Goal: Task Accomplishment & Management: Complete application form

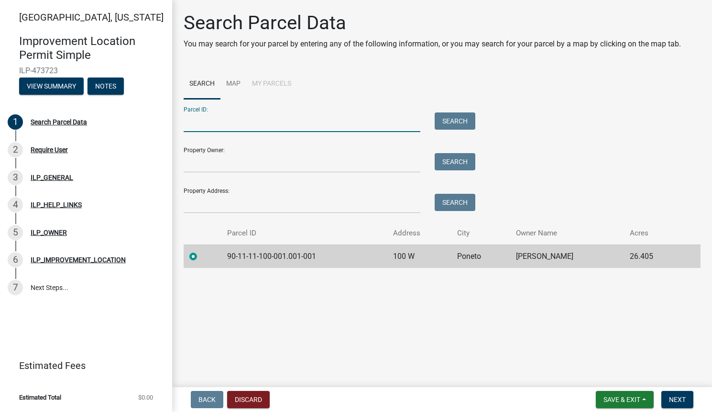
click at [229, 126] on input "Parcel ID:" at bounding box center [302, 122] width 237 height 20
paste input "90-11-11-100-001.001-001"
type input "90-11-11-100-001.001-001"
click at [214, 166] on input "Property Owner:" at bounding box center [302, 163] width 237 height 20
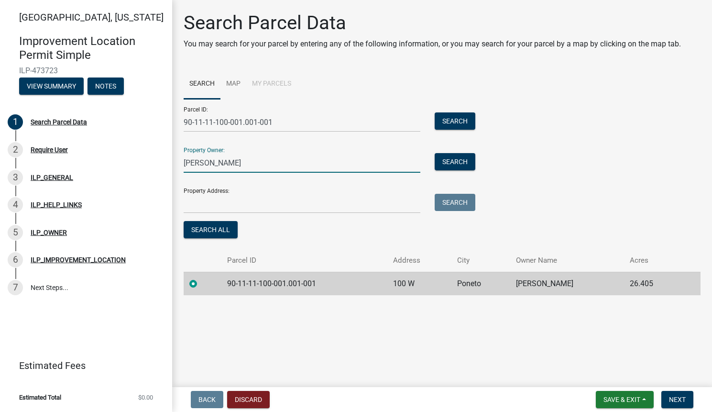
type input "[PERSON_NAME]"
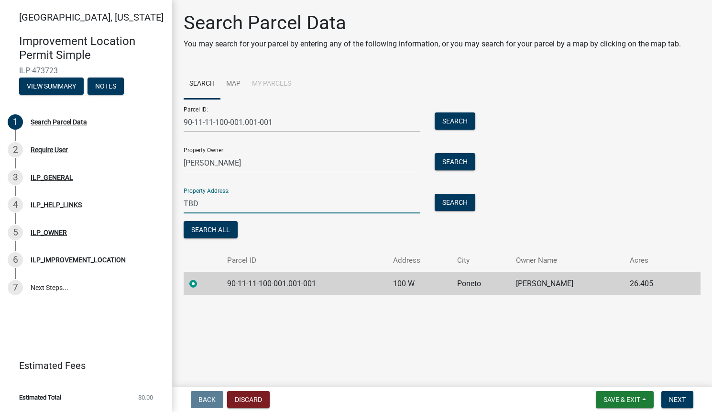
paste input "[GEOGRAPHIC_DATA] [STREET_ADDRESS]"
type input "[GEOGRAPHIC_DATA] [STREET_ADDRESS]"
click at [223, 233] on button "Search All" at bounding box center [211, 229] width 54 height 17
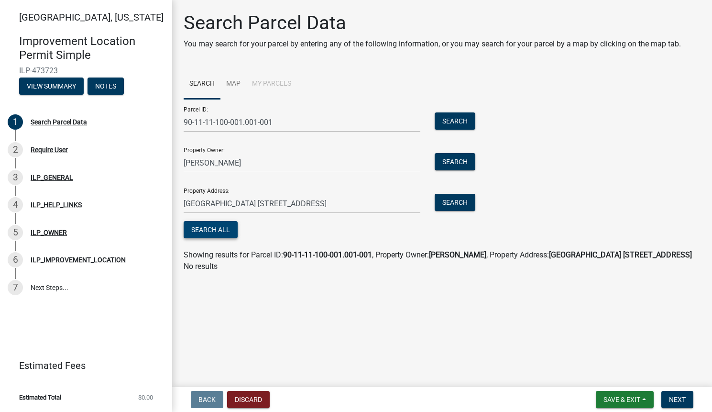
click at [223, 233] on button "Search All" at bounding box center [211, 229] width 54 height 17
click at [224, 127] on input "90-11-11-100-001.001-001" at bounding box center [302, 122] width 237 height 20
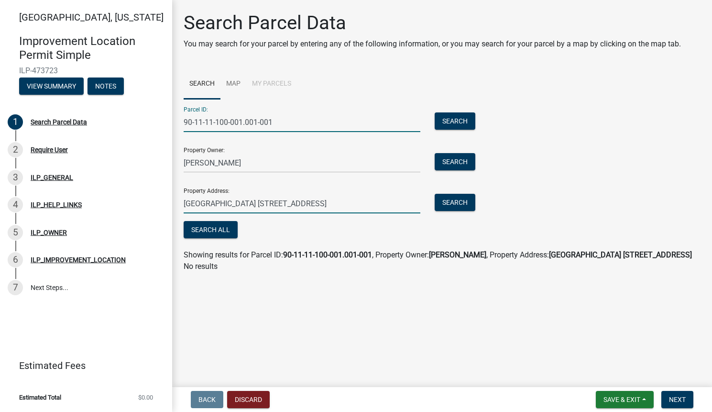
click at [227, 209] on input "[GEOGRAPHIC_DATA] [STREET_ADDRESS]" at bounding box center [302, 204] width 237 height 20
click at [226, 206] on input "[GEOGRAPHIC_DATA] [STREET_ADDRESS]" at bounding box center [302, 204] width 237 height 20
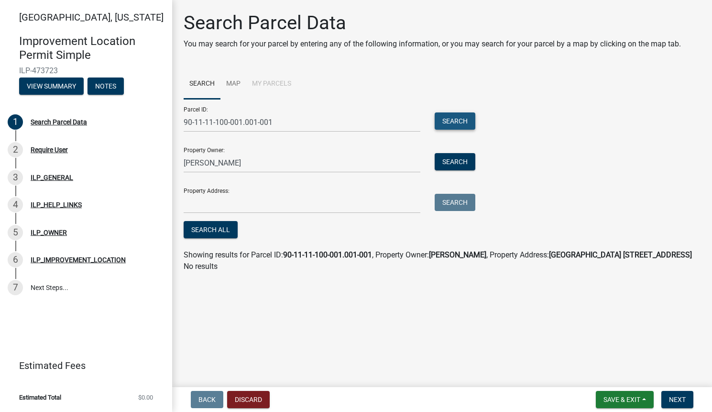
click at [455, 118] on button "Search" at bounding box center [455, 120] width 41 height 17
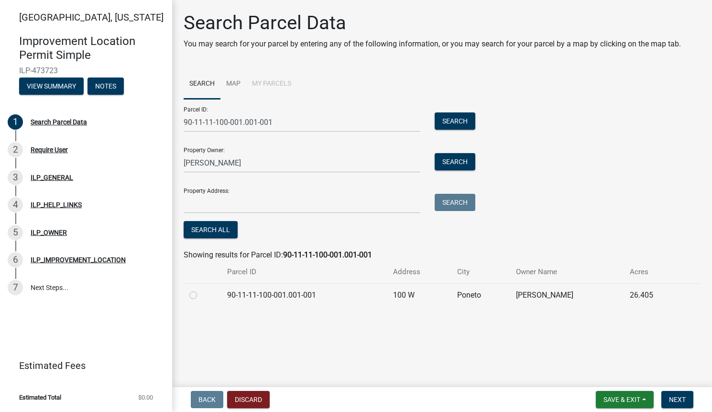
click at [201, 289] on label at bounding box center [201, 289] width 0 height 0
click at [201, 294] on input "radio" at bounding box center [204, 292] width 6 height 6
radio input "true"
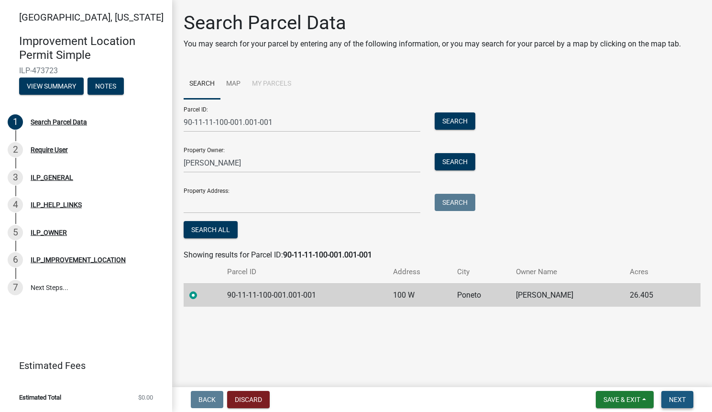
click at [684, 393] on button "Next" at bounding box center [678, 399] width 32 height 17
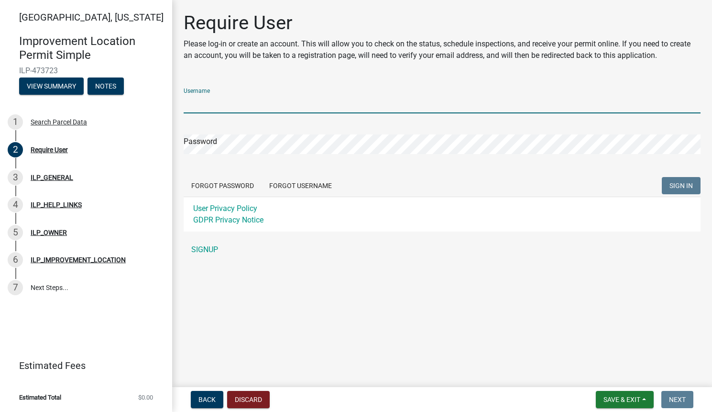
type input "MBN Properties"
click at [681, 186] on button "SIGN IN" at bounding box center [681, 185] width 39 height 17
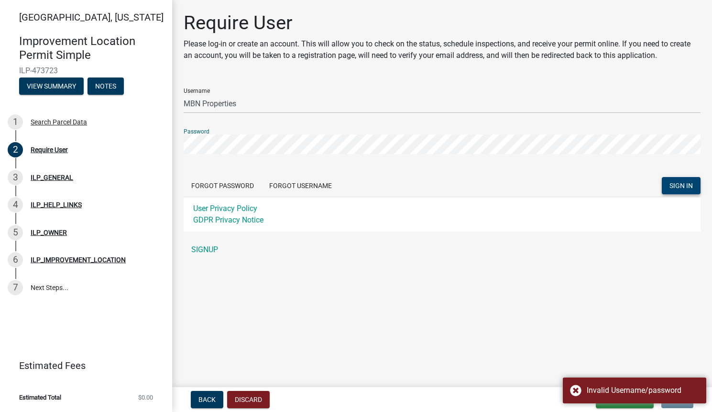
click at [682, 182] on span "SIGN IN" at bounding box center [681, 186] width 23 height 8
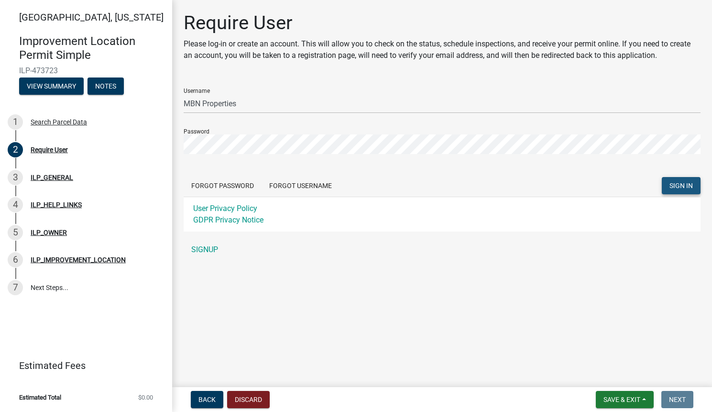
click at [682, 183] on span "SIGN IN" at bounding box center [681, 186] width 23 height 8
click at [254, 184] on button "Forgot Password" at bounding box center [223, 185] width 78 height 17
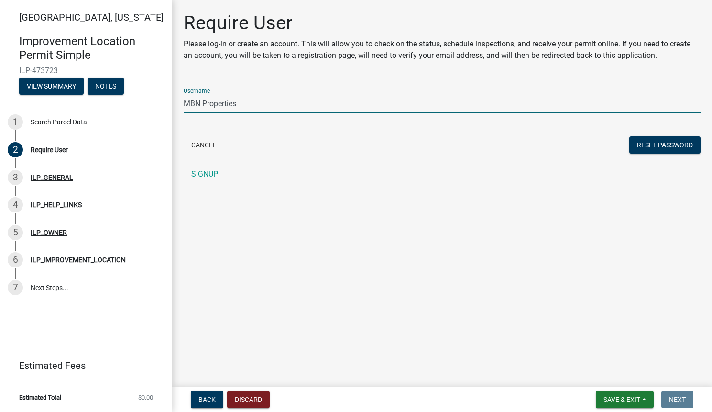
type input "MBN Properties"
click at [420, 234] on main "Require User Please log-in or create an account. This will allow you to check o…" at bounding box center [442, 191] width 540 height 383
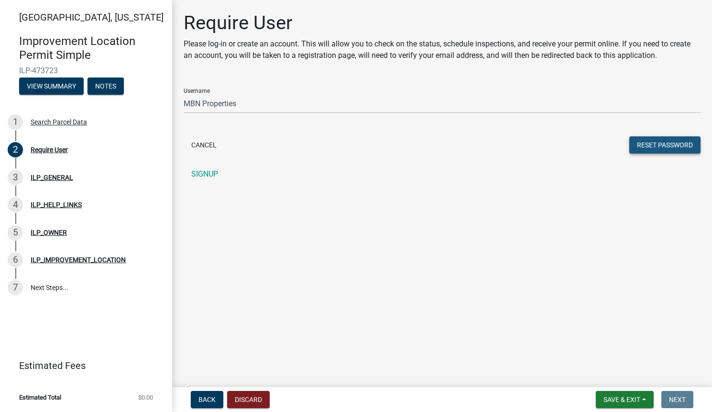
click at [642, 137] on button "Reset Password" at bounding box center [665, 144] width 71 height 17
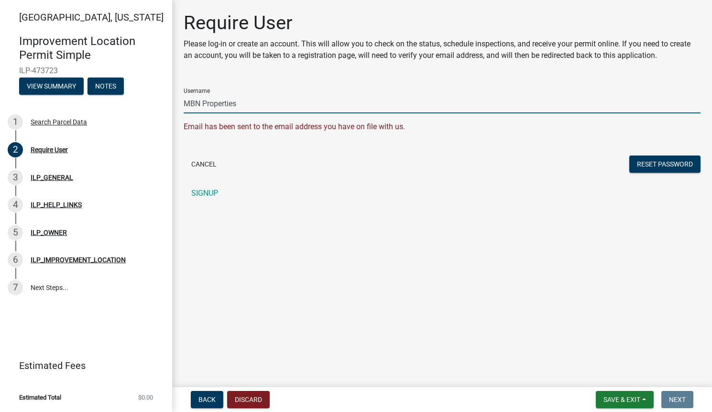
click at [237, 106] on input "MBN Properties" at bounding box center [442, 104] width 517 height 20
type input "[PERSON_NAME]"
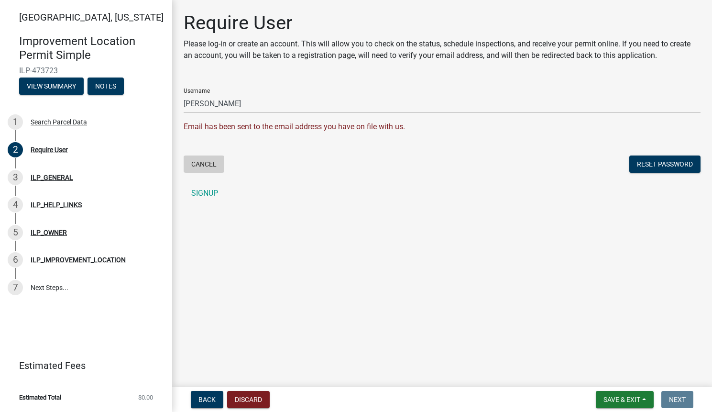
click at [203, 164] on button "Cancel" at bounding box center [204, 163] width 41 height 17
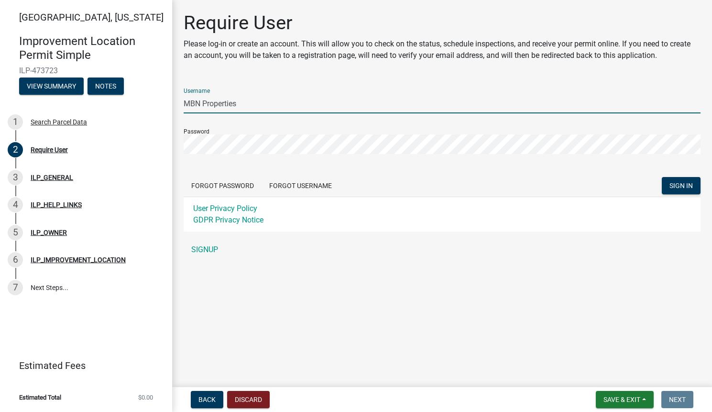
click at [276, 98] on input "MBN Properties" at bounding box center [442, 104] width 517 height 20
click at [240, 101] on input "MBN Properties" at bounding box center [442, 104] width 517 height 20
type input "e"
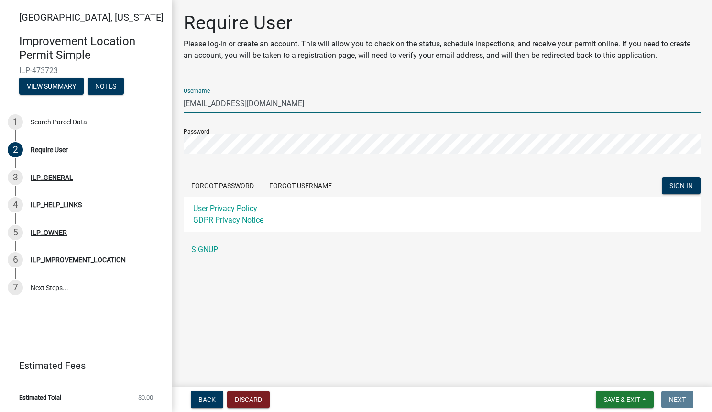
type input "[EMAIL_ADDRESS][DOMAIN_NAME]"
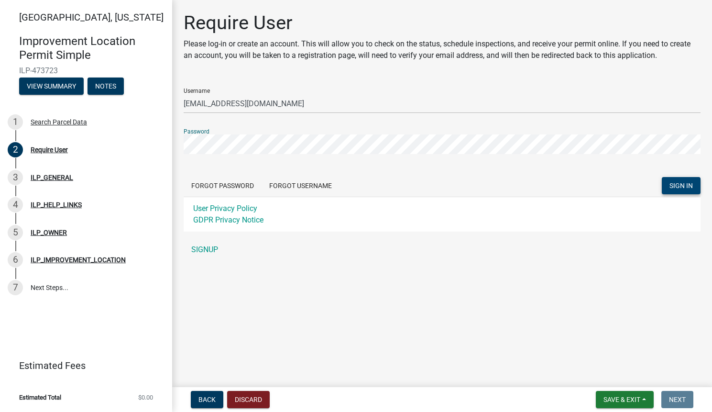
click at [685, 185] on span "SIGN IN" at bounding box center [681, 186] width 23 height 8
click at [681, 186] on button "SIGN IN" at bounding box center [681, 185] width 39 height 17
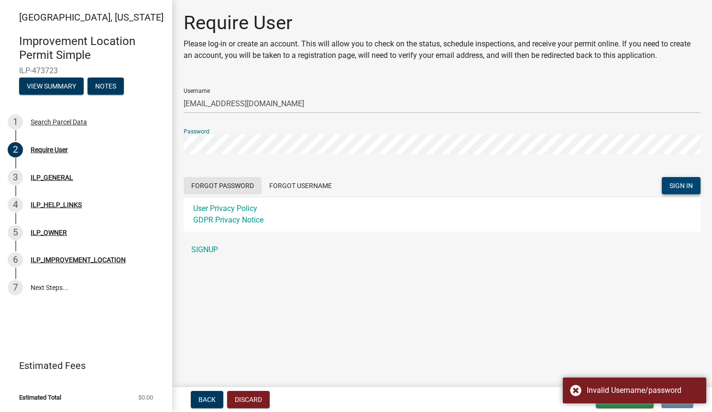
click at [244, 186] on button "Forgot Password" at bounding box center [223, 185] width 78 height 17
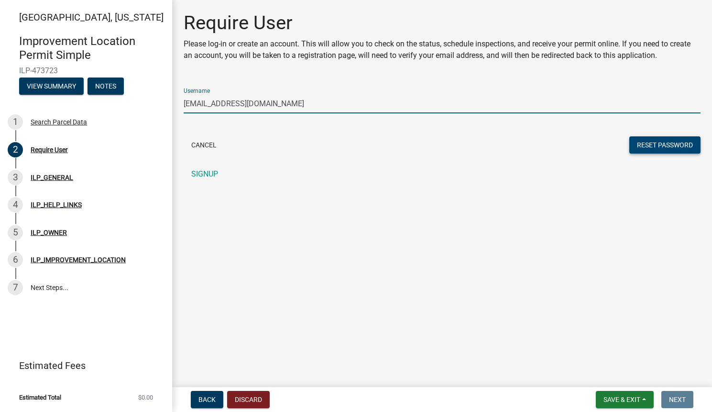
type input "[EMAIL_ADDRESS][DOMAIN_NAME]"
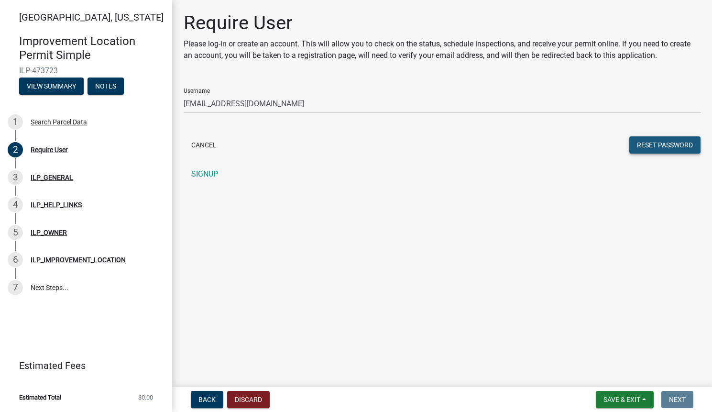
click at [649, 144] on button "Reset Password" at bounding box center [665, 144] width 71 height 17
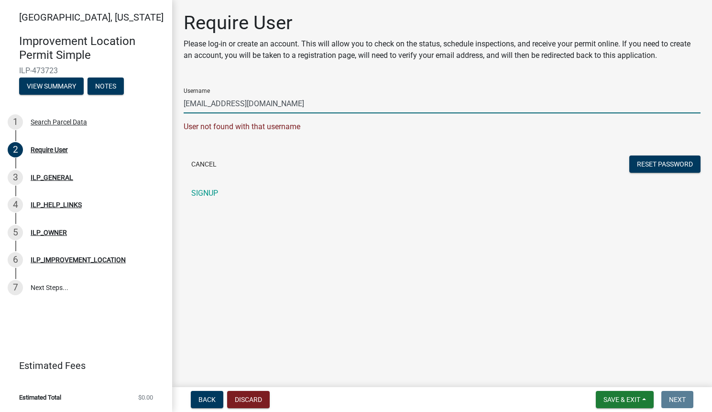
click at [220, 100] on input "[EMAIL_ADDRESS][DOMAIN_NAME]" at bounding box center [442, 104] width 517 height 20
type input "MBN Properties"
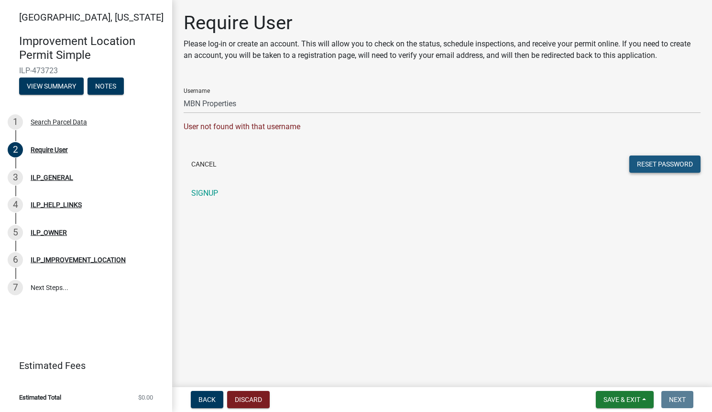
click at [650, 164] on button "Reset Password" at bounding box center [665, 163] width 71 height 17
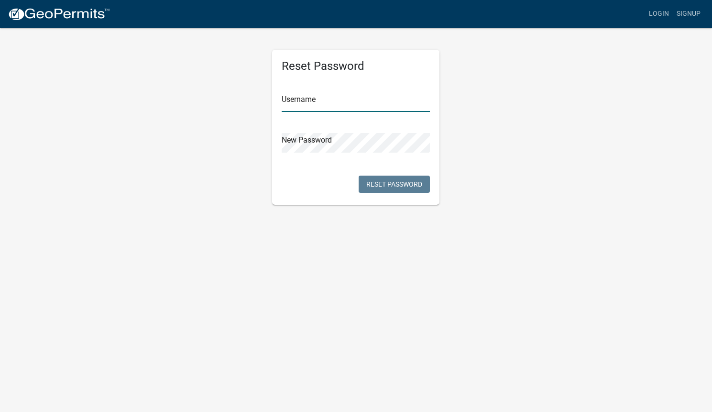
click at [319, 106] on input "text" at bounding box center [356, 102] width 148 height 20
type input "MBN Properties"
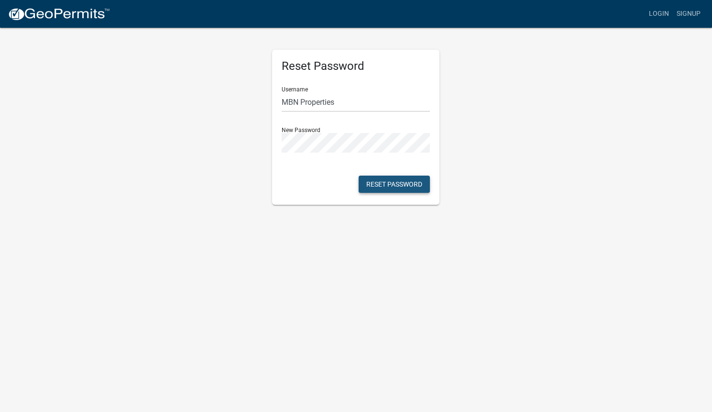
click at [384, 185] on button "Reset Password" at bounding box center [394, 184] width 71 height 17
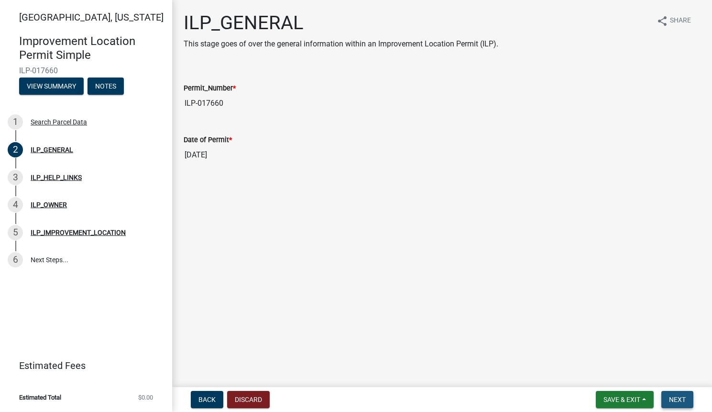
click at [683, 397] on span "Next" at bounding box center [677, 400] width 17 height 8
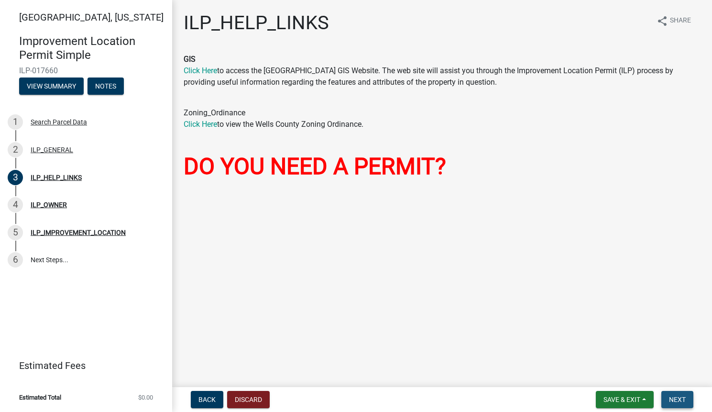
click at [683, 397] on span "Next" at bounding box center [677, 400] width 17 height 8
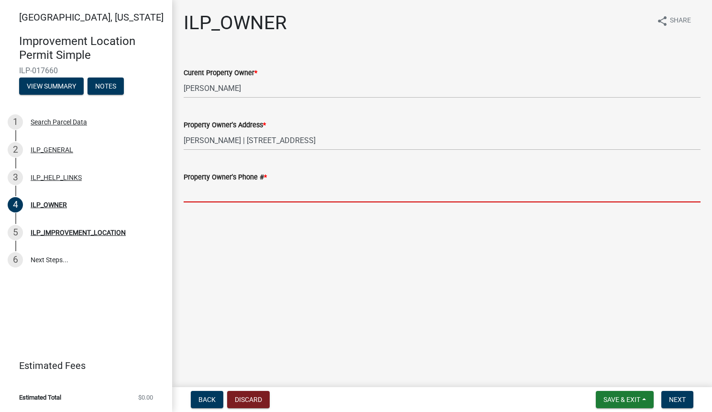
click at [197, 190] on input "Property Owner's Phone # *" at bounding box center [442, 193] width 517 height 20
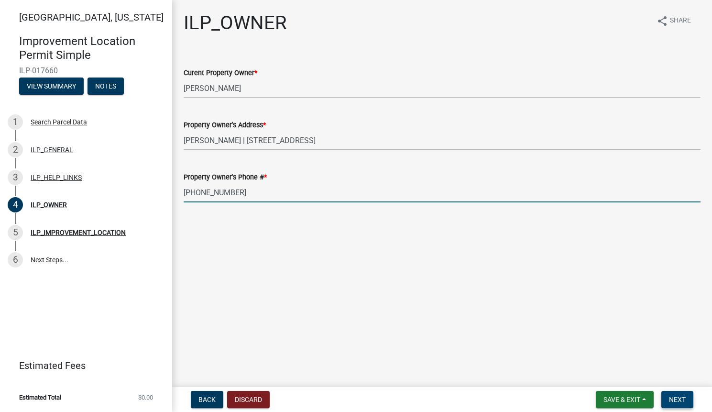
type input "260-615-7630"
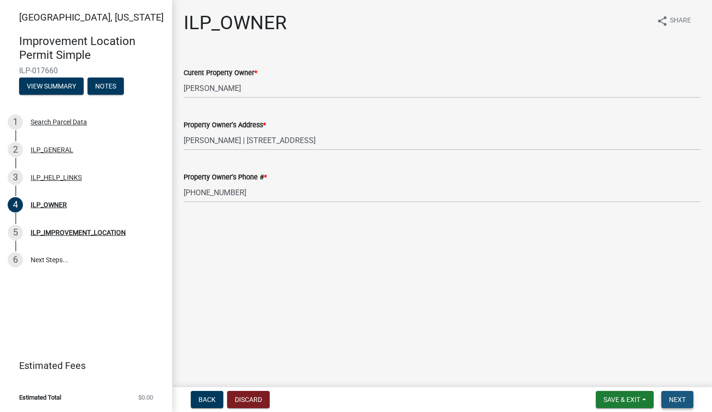
click at [682, 402] on span "Next" at bounding box center [677, 400] width 17 height 8
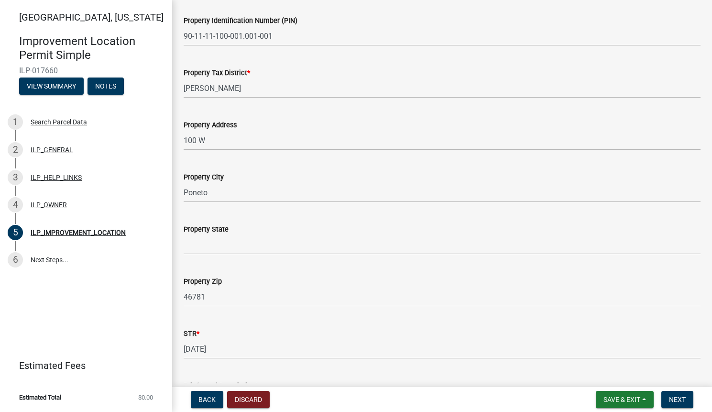
scroll to position [54, 0]
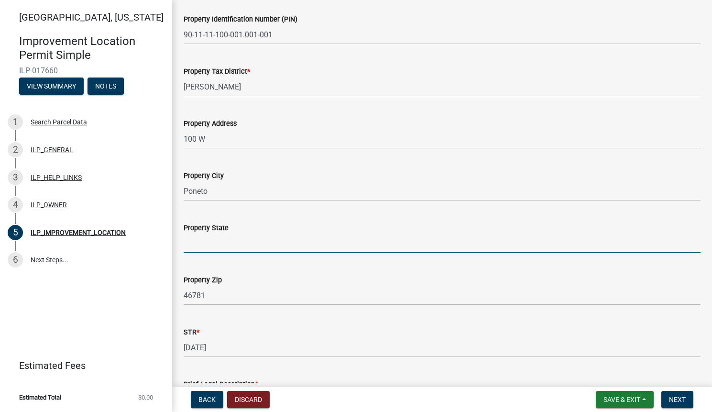
click at [348, 243] on input "Property State" at bounding box center [442, 243] width 517 height 20
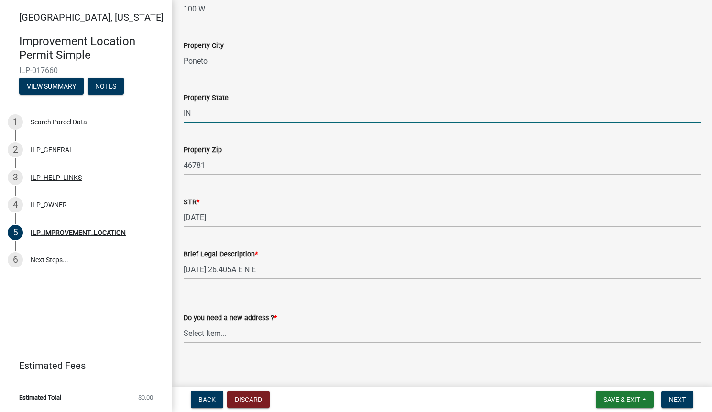
scroll to position [188, 0]
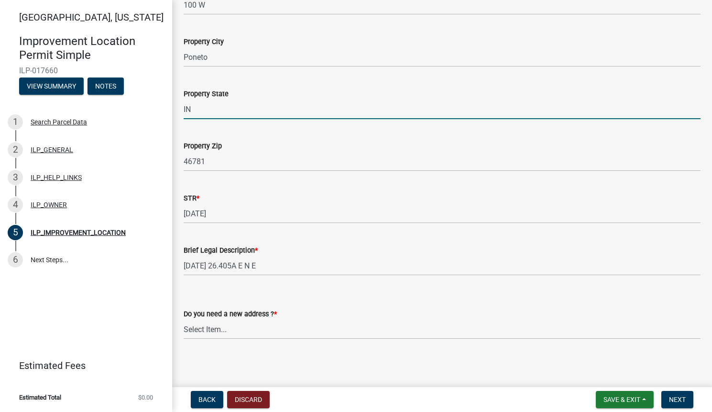
type input "IN"
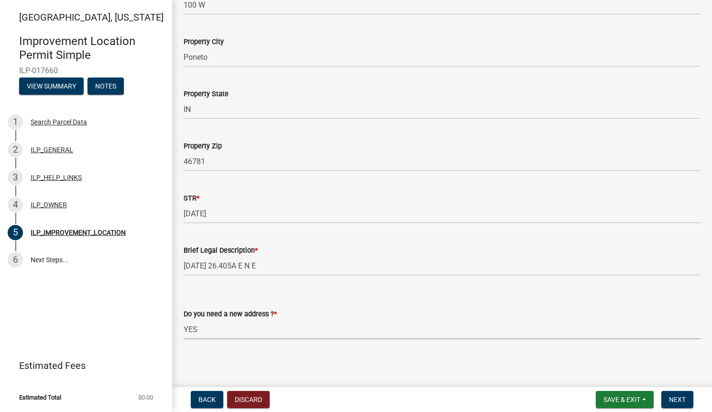
select select "e4f94975-13b9-47c9-bb13-f719d4a0434e"
click at [314, 357] on main "ILP_IMPROVEMENT_LOCATION share Share Property Identification Number (PIN) 90-11…" at bounding box center [442, 191] width 540 height 383
click at [680, 395] on button "Next" at bounding box center [678, 399] width 32 height 17
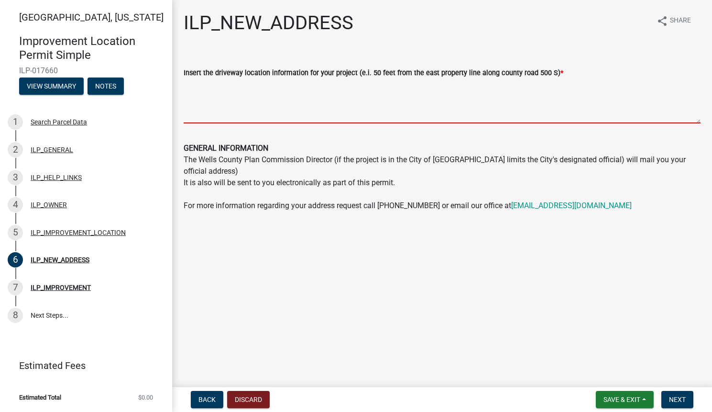
click at [296, 122] on textarea "Insert the driveway location information for your project (e.i. 50 feet from th…" at bounding box center [442, 100] width 517 height 45
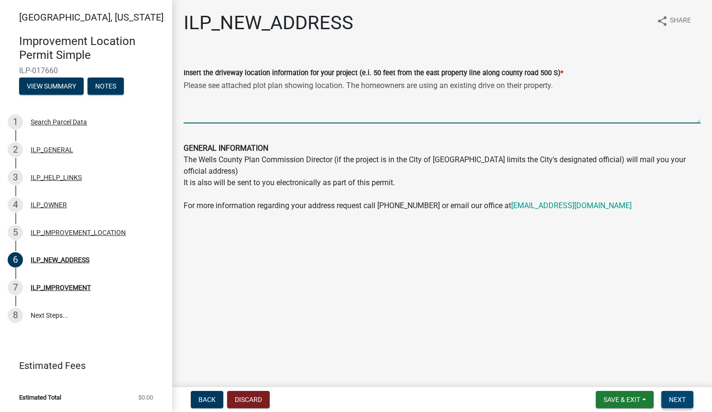
type textarea "Please see attached plot plan showing location. The homeowners are using an exi…"
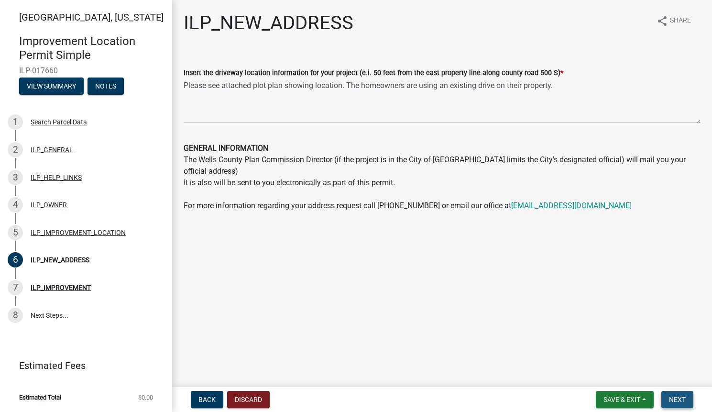
click at [672, 399] on span "Next" at bounding box center [677, 400] width 17 height 8
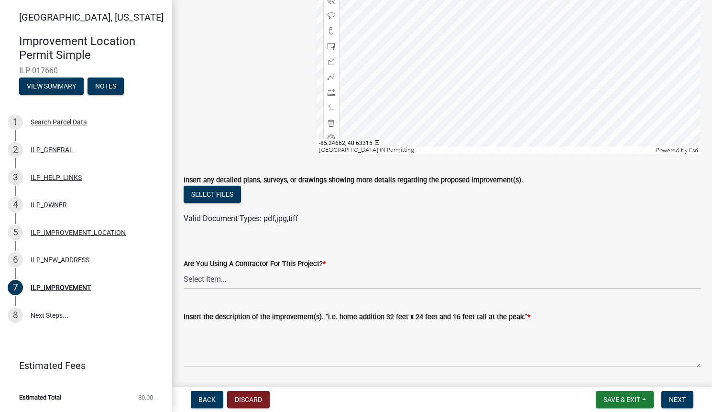
scroll to position [173, 0]
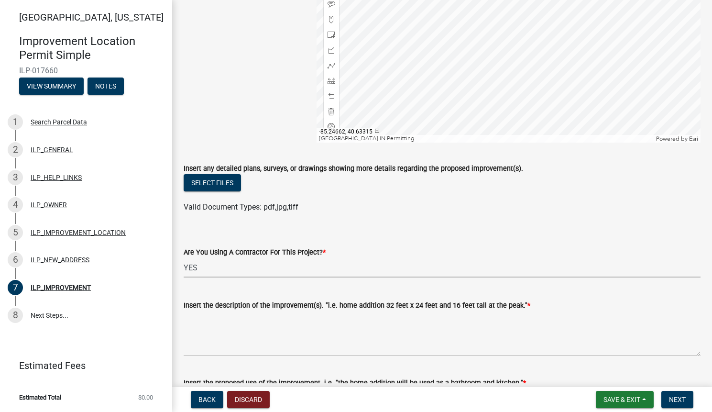
select select "71b507d0-569d-4a0a-b334-f72445909e69"
click at [216, 183] on button "Select files" at bounding box center [212, 182] width 57 height 17
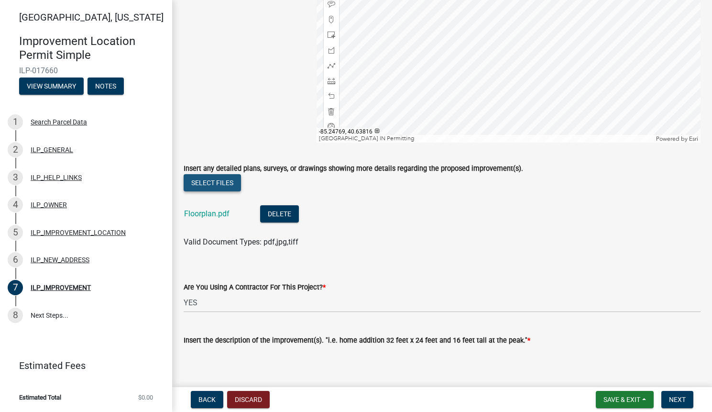
click at [227, 189] on button "Select files" at bounding box center [212, 182] width 57 height 17
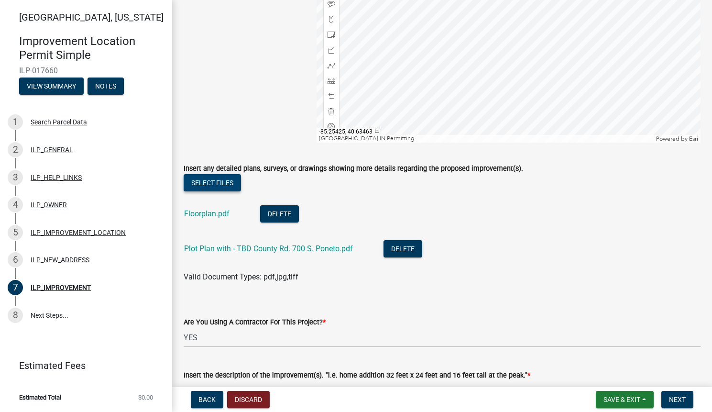
click at [226, 181] on button "Select files" at bounding box center [212, 182] width 57 height 17
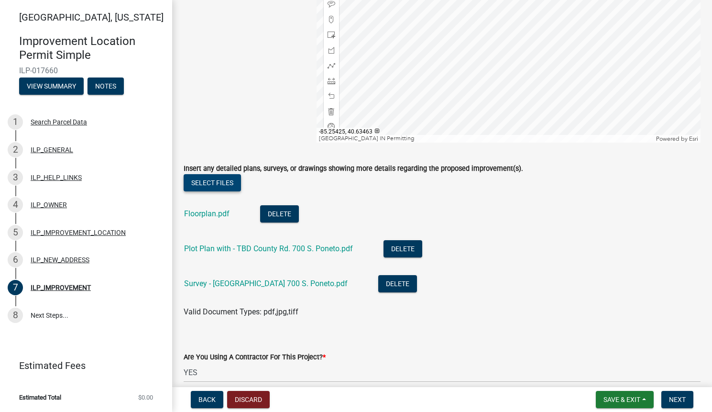
click at [230, 180] on button "Select files" at bounding box center [212, 182] width 57 height 17
click at [223, 183] on button "Select files" at bounding box center [212, 182] width 57 height 17
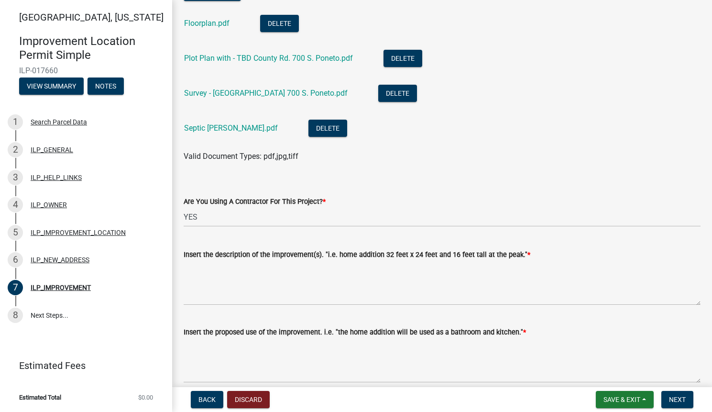
scroll to position [373, 0]
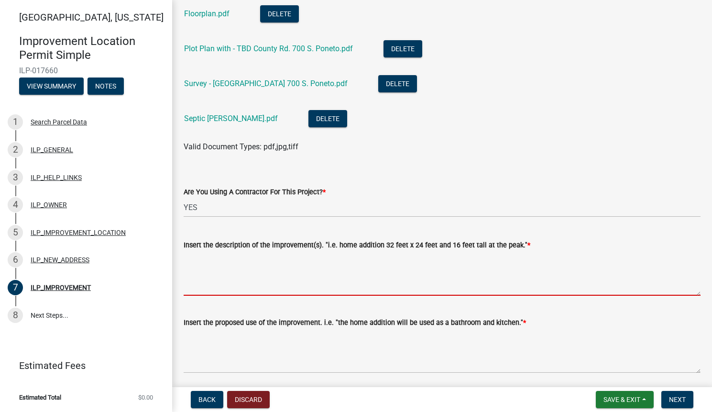
click at [224, 293] on textarea "Insert the description of the improvement(s). "i.e. home addition 32 feet x 24 …" at bounding box center [442, 273] width 517 height 45
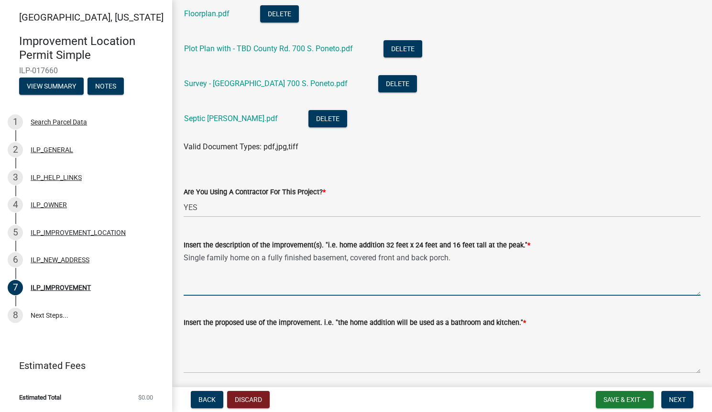
click at [350, 259] on textarea "Single family home on a fully finished basement, covered front and back porch." at bounding box center [442, 273] width 517 height 45
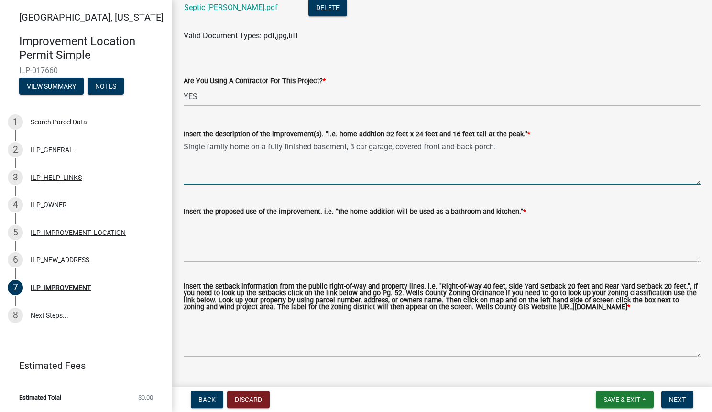
scroll to position [488, 0]
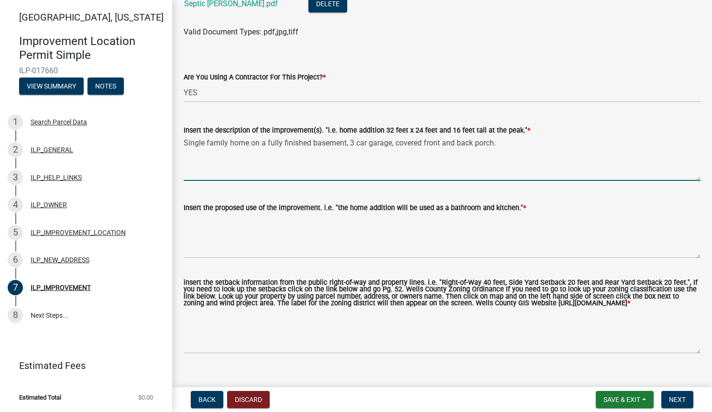
type textarea "Single family home on a fully finished basement, 3 car garage, covered front an…"
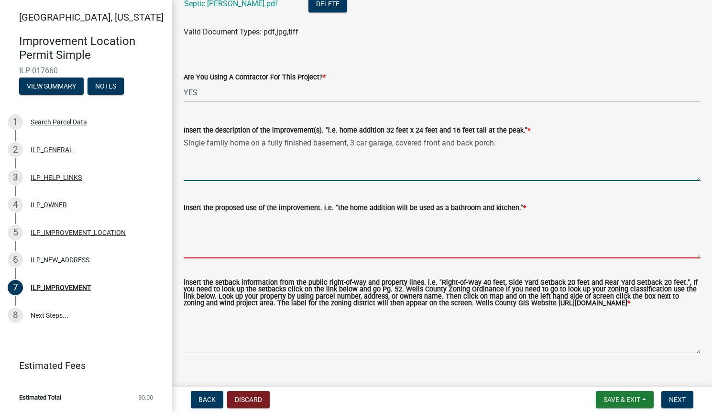
click at [199, 249] on textarea "Insert the proposed use of the improvement. i.e. "the home addition will be use…" at bounding box center [442, 235] width 517 height 45
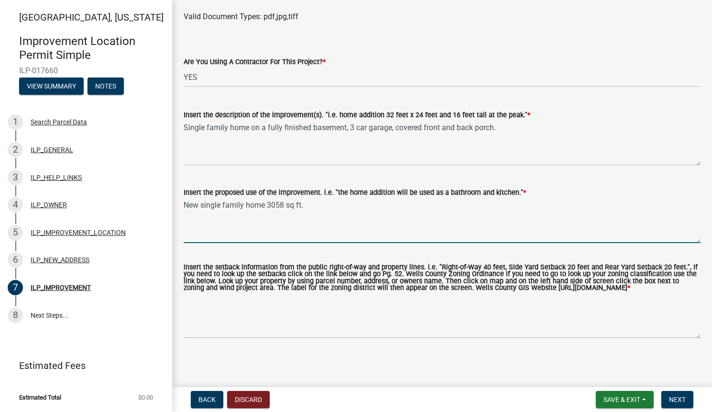
scroll to position [516, 0]
type textarea "New single family home 3058 sq ft."
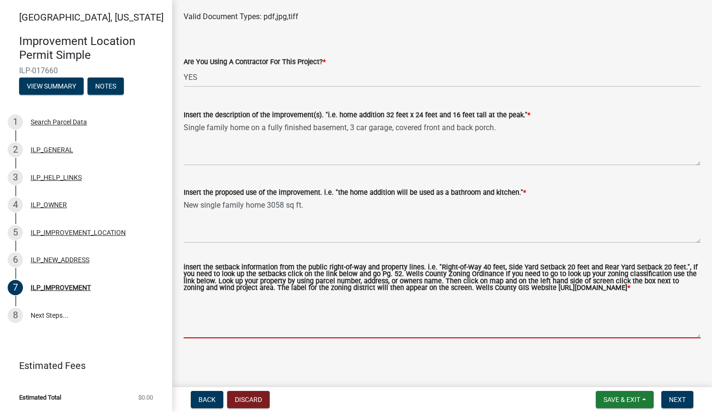
click at [234, 323] on textarea "insert the setback information from the public right-of-way and property lines.…" at bounding box center [442, 315] width 517 height 45
type textarea "p"
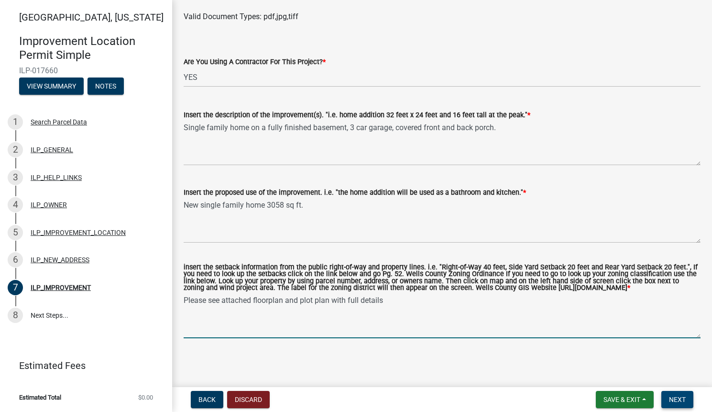
type textarea "Please see attached floorplan and plot plan with full details"
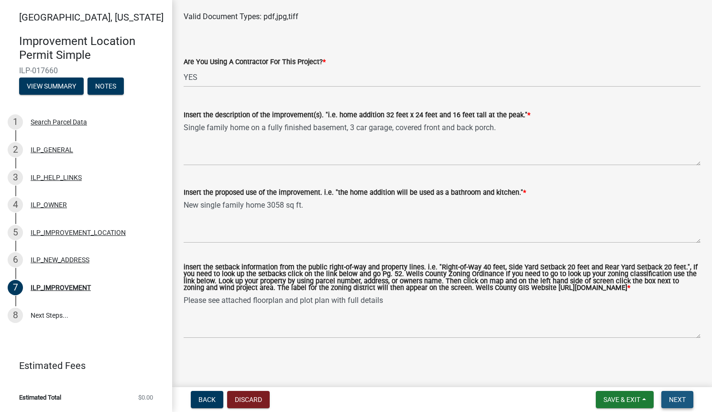
click at [678, 394] on button "Next" at bounding box center [678, 399] width 32 height 17
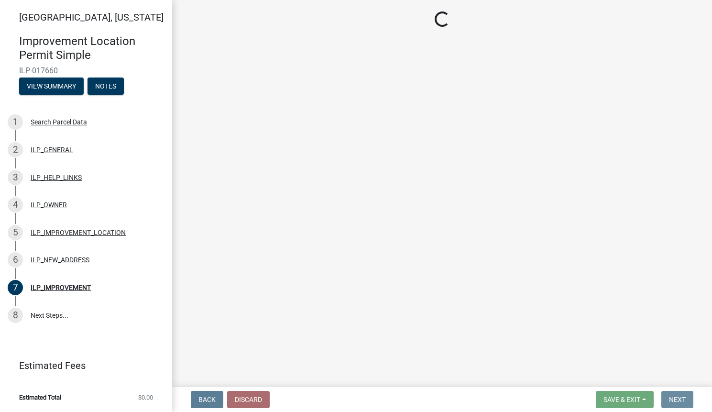
scroll to position [0, 0]
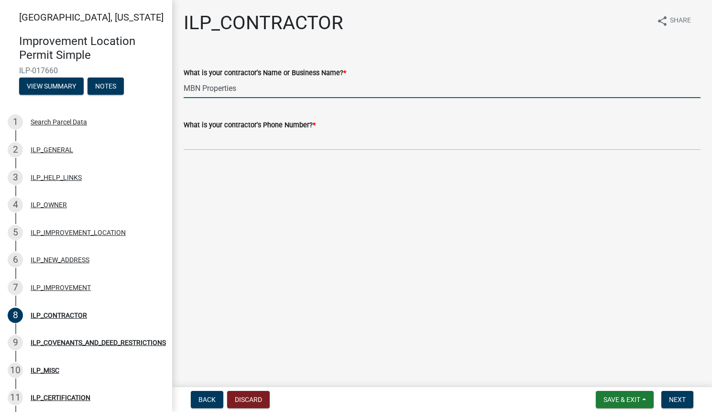
type input "MBN Properties"
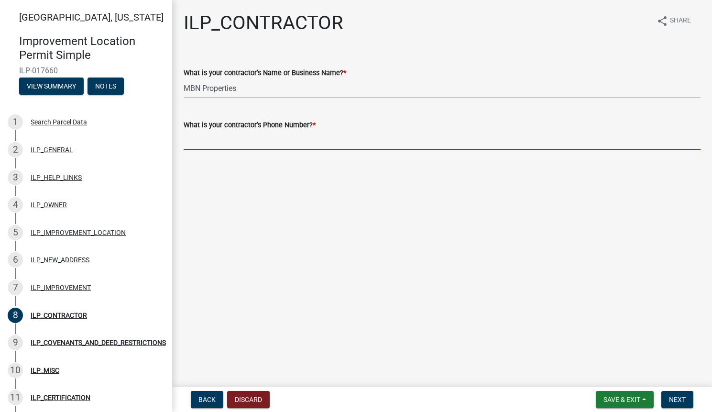
click at [256, 147] on input "What is your contractor's Phone Number? *" at bounding box center [442, 141] width 517 height 20
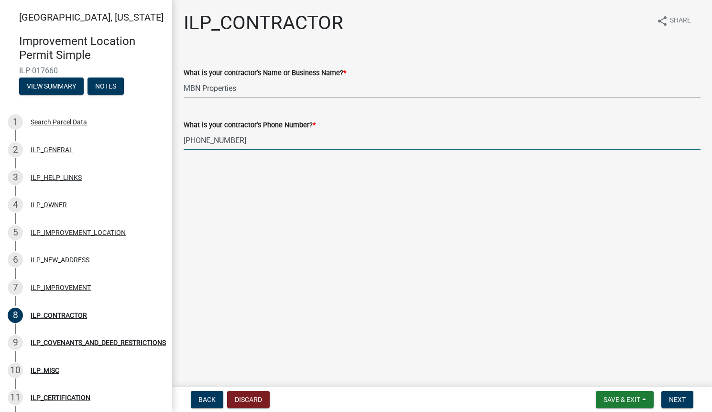
type input "260-908-3460"
click at [342, 346] on main "ILP_CONTRACTOR share Share What is your contractor's Name or Business Name? * M…" at bounding box center [442, 191] width 540 height 383
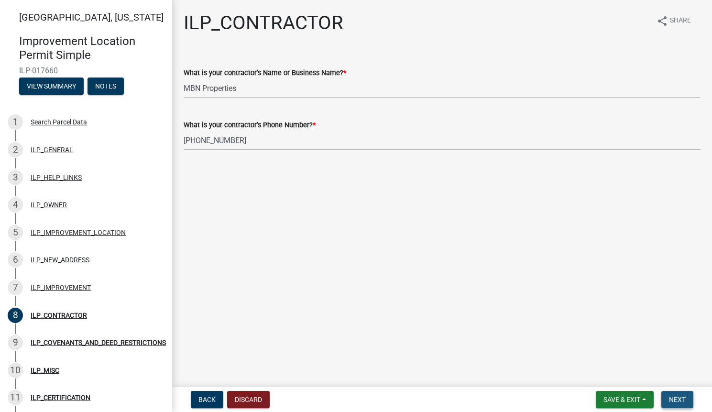
click at [685, 399] on span "Next" at bounding box center [677, 400] width 17 height 8
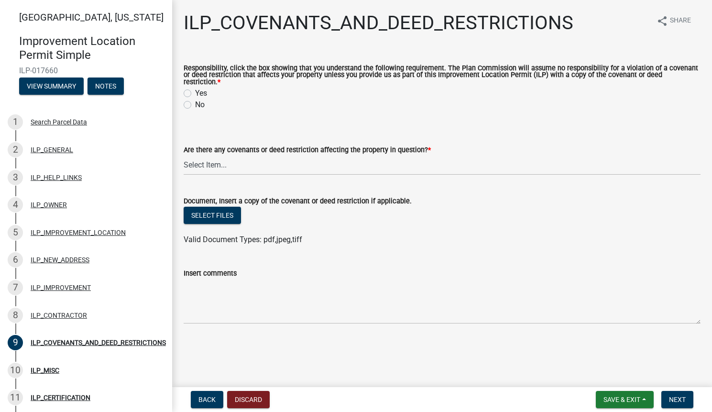
click at [195, 93] on label "Yes" at bounding box center [201, 93] width 12 height 11
click at [195, 93] on input "Yes" at bounding box center [198, 91] width 6 height 6
radio input "true"
select select "8e2002f1-ace1-422c-92a0-aa7ffd64ff05"
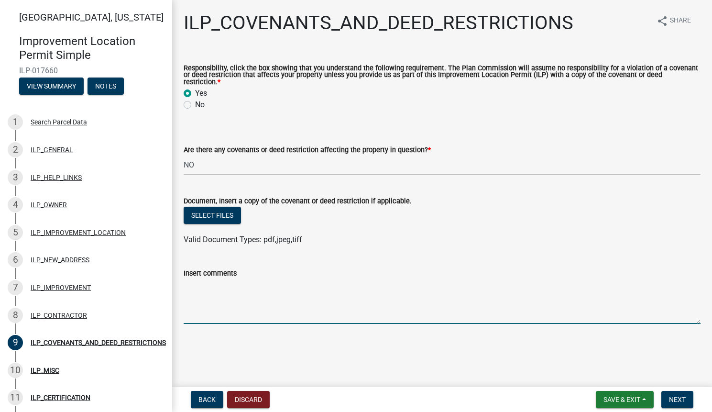
click at [218, 313] on textarea "Insert comments" at bounding box center [442, 301] width 517 height 45
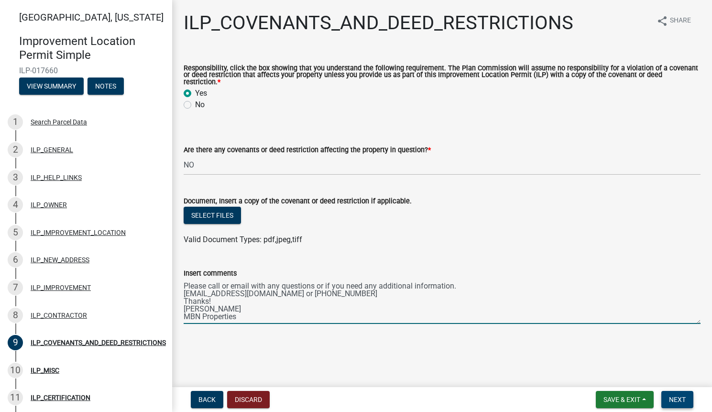
type textarea "Please call or email with any questions or if you need any additional informati…"
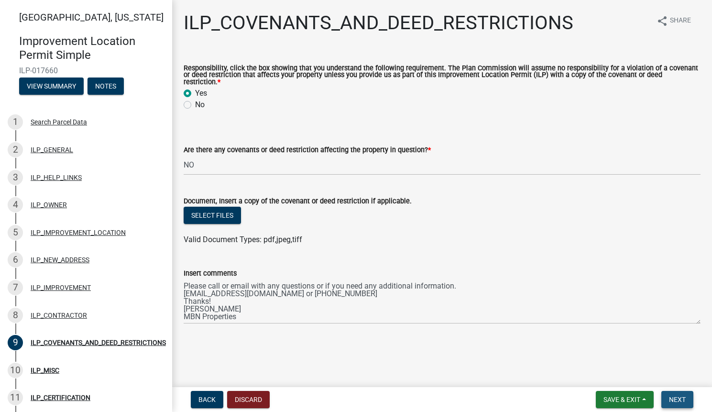
click at [686, 401] on button "Next" at bounding box center [678, 399] width 32 height 17
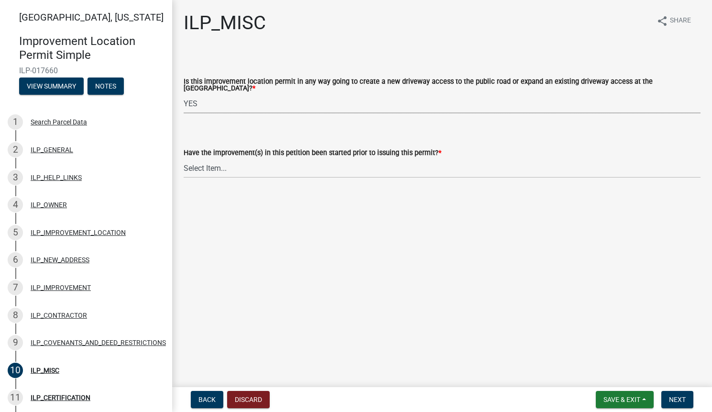
select select "7bbc9f35-8690-4155-9a41-9f01907d32de"
select select "87690217-1c5d-4f3f-89a3-85c12ce3295a"
click at [326, 234] on main "ILP_MISC share Share Is this improvement location permit in any way going to cr…" at bounding box center [442, 191] width 540 height 383
click at [675, 400] on span "Next" at bounding box center [677, 400] width 17 height 8
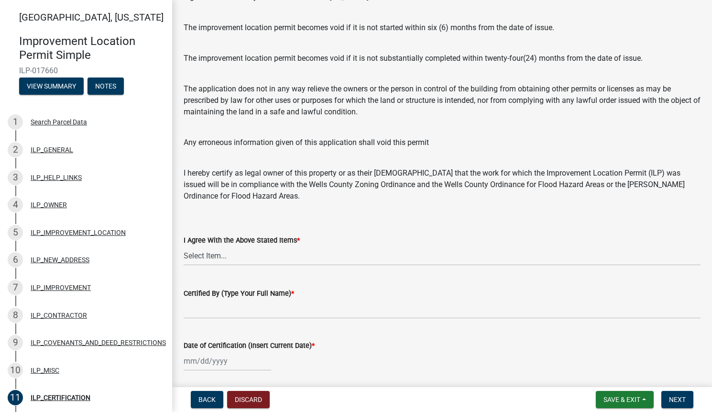
scroll to position [100, 0]
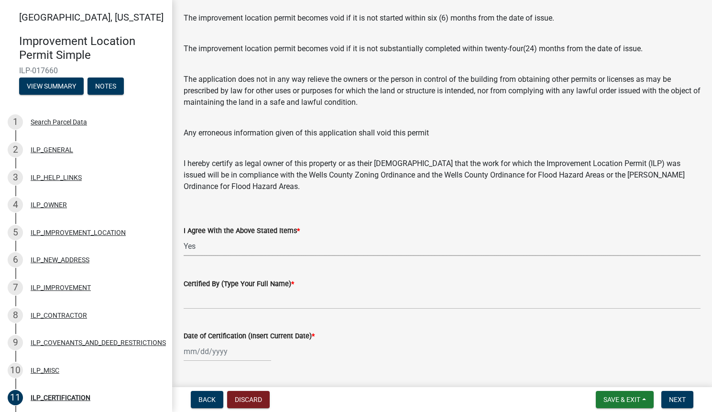
select select "bd96893d-fc5a-4886-96bc-c23f48f60341"
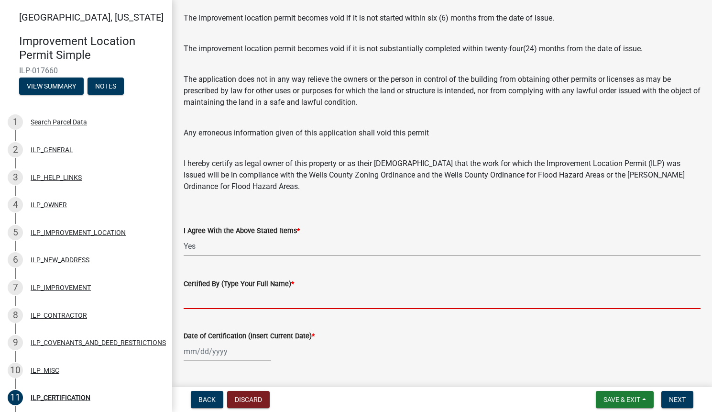
click at [200, 303] on input "Certified By (Type Your Full Name) *" at bounding box center [442, 299] width 517 height 20
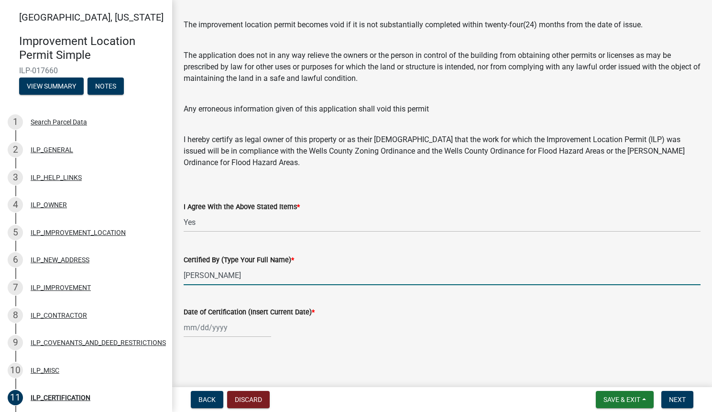
scroll to position [124, 0]
type input "Erin Hansen-Dick"
click at [190, 330] on div at bounding box center [228, 328] width 88 height 20
select select "9"
select select "2025"
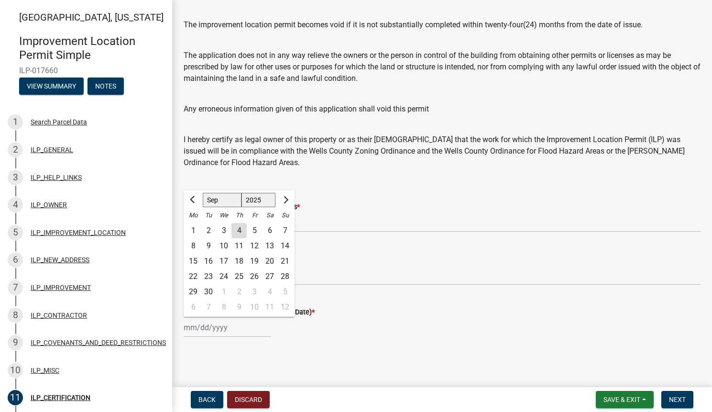
click at [237, 229] on div "4" at bounding box center [239, 230] width 15 height 15
type input "09/04/2025"
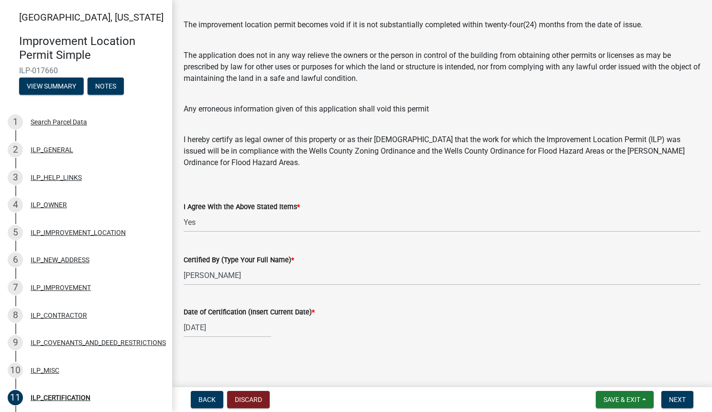
click at [394, 342] on wm-data-entity-input "Date of Certification (Insert Current Date) * 09/04/2025" at bounding box center [442, 319] width 517 height 53
click at [684, 403] on button "Next" at bounding box center [678, 399] width 32 height 17
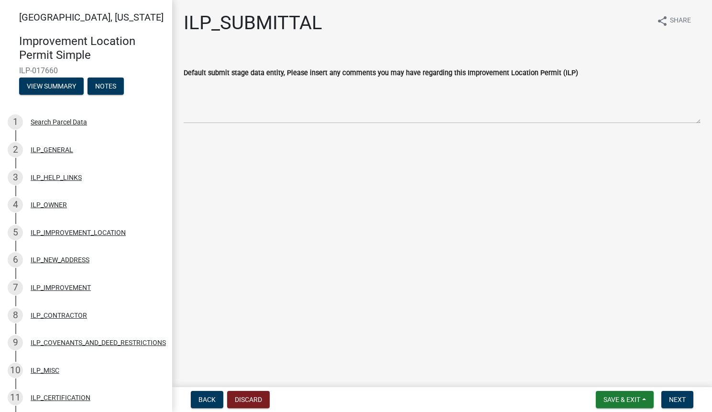
scroll to position [0, 0]
click at [680, 404] on button "Next" at bounding box center [678, 399] width 32 height 17
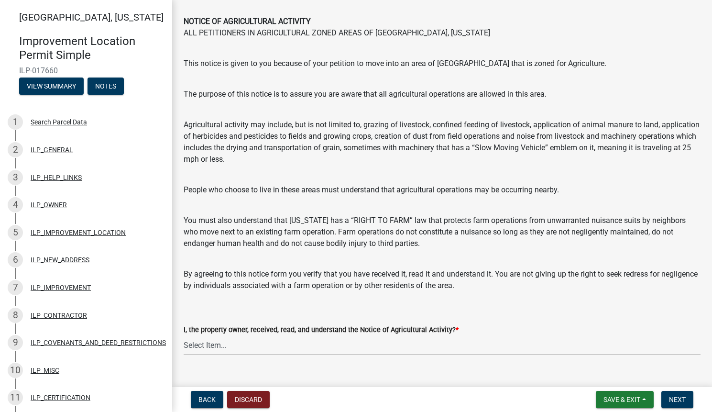
scroll to position [36, 0]
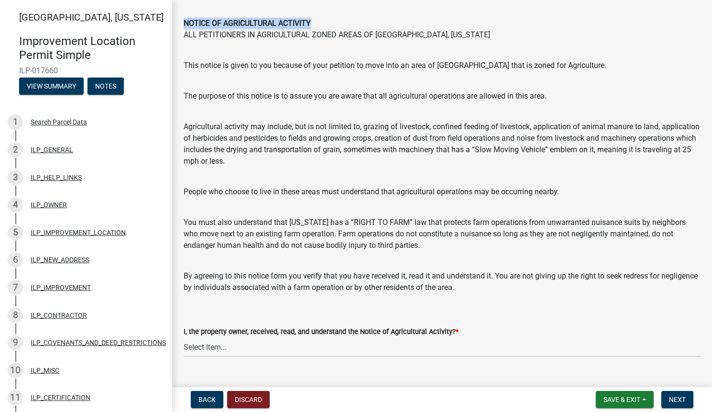
drag, startPoint x: 184, startPoint y: 22, endPoint x: 323, endPoint y: 19, distance: 139.2
click at [311, 19] on b "NOTICE OF AGRICULTURAL ACTIVITY" at bounding box center [247, 23] width 127 height 9
copy b "NOTICE OF AGRICULTURAL ACTIVITY"
